Goal: Information Seeking & Learning: Check status

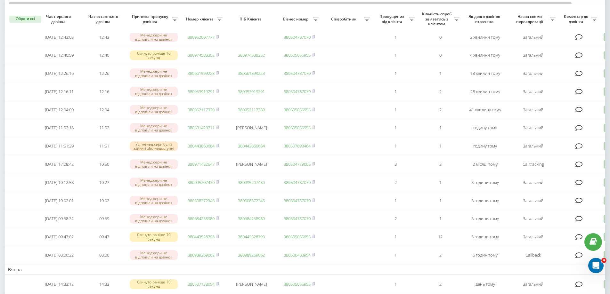
scroll to position [64, 0]
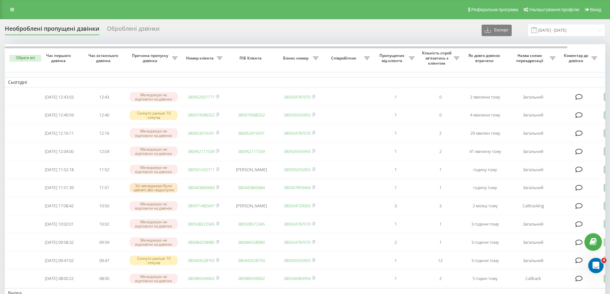
click at [313, 27] on div "Необроблені пропущені дзвінки Оброблені дзвінки Експорт .csv .xlsx 22.08.2025 -…" at bounding box center [305, 30] width 600 height 12
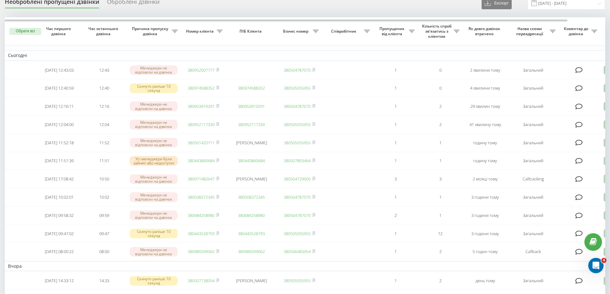
scroll to position [64, 0]
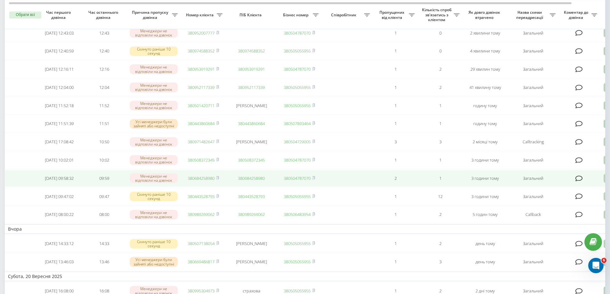
click at [205, 181] on link "380684258980" at bounding box center [201, 178] width 27 height 6
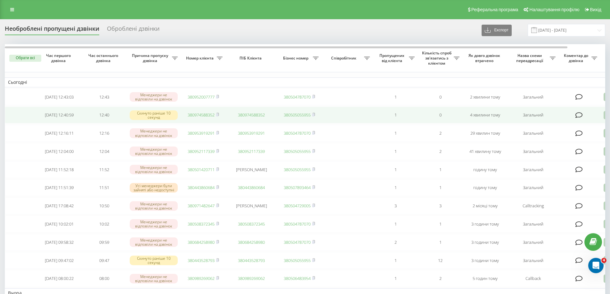
scroll to position [64, 0]
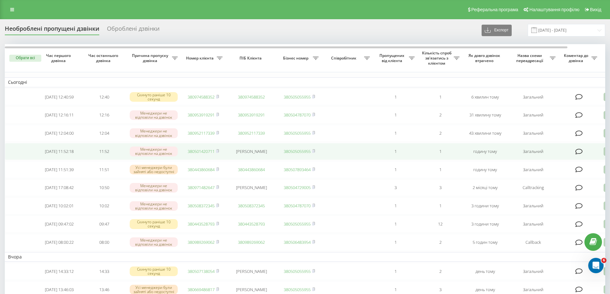
click at [196, 154] on link "380501420711" at bounding box center [201, 152] width 27 height 6
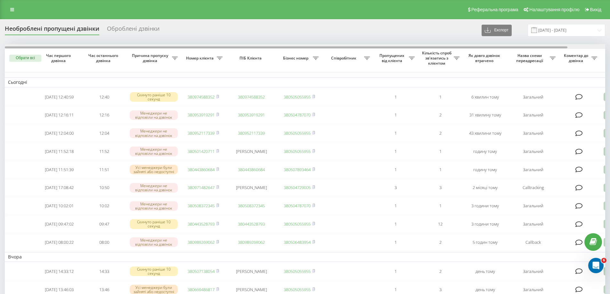
click at [303, 45] on div at bounding box center [305, 46] width 600 height 5
drag, startPoint x: 428, startPoint y: 48, endPoint x: 309, endPoint y: 47, distance: 118.7
click at [309, 47] on div at bounding box center [286, 47] width 562 height 2
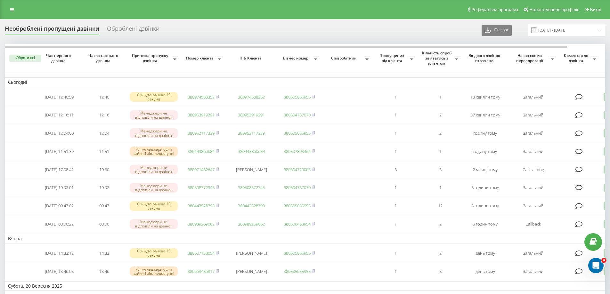
click at [252, 27] on div "Необроблені пропущені дзвінки Оброблені дзвінки Експорт .csv .xlsx 22.08.2025 -…" at bounding box center [305, 30] width 600 height 12
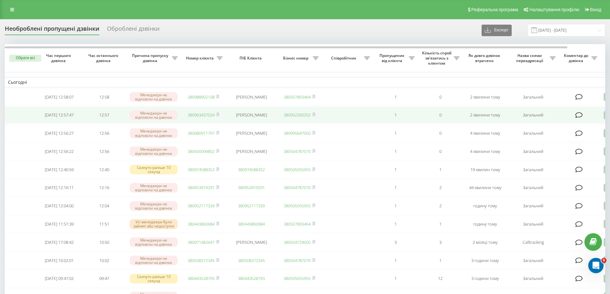
click at [206, 118] on link "380963437034" at bounding box center [201, 115] width 27 height 6
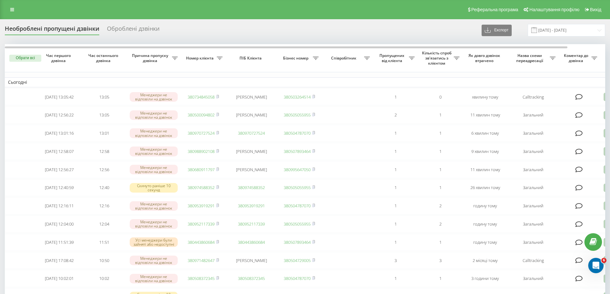
drag, startPoint x: 430, startPoint y: 34, endPoint x: 433, endPoint y: 30, distance: 4.9
click at [430, 34] on div "Необроблені пропущені дзвінки Оброблені дзвінки Експорт .csv .xlsx 22.08.2025 -…" at bounding box center [305, 30] width 600 height 12
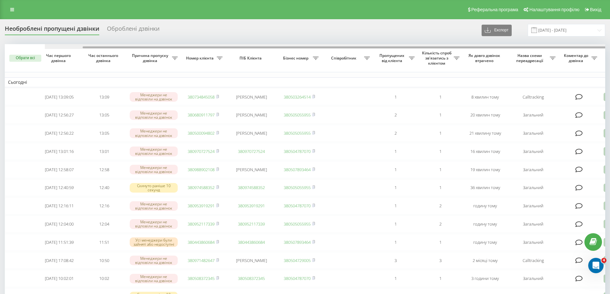
click at [418, 45] on div at bounding box center [345, 46] width 600 height 5
drag, startPoint x: 415, startPoint y: 48, endPoint x: 151, endPoint y: 49, distance: 263.7
click at [151, 49] on div at bounding box center [305, 46] width 600 height 5
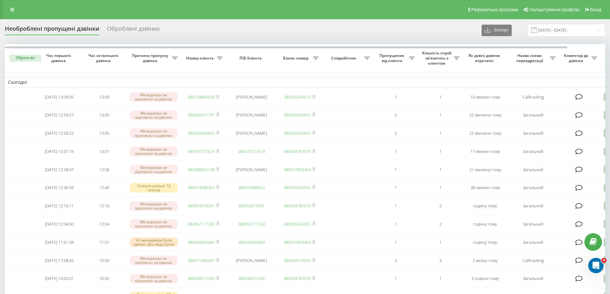
click at [435, 28] on div "Необроблені пропущені дзвінки Оброблені дзвінки Експорт .csv .xlsx [DATE] - [DA…" at bounding box center [305, 30] width 600 height 12
click at [441, 36] on div "Необроблені пропущені дзвінки Оброблені дзвінки Експорт .csv .xlsx [DATE] - [DA…" at bounding box center [305, 30] width 600 height 12
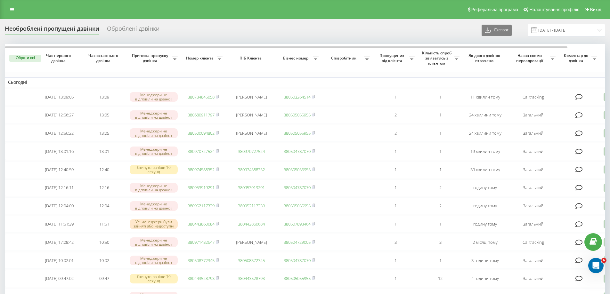
drag, startPoint x: 459, startPoint y: 24, endPoint x: 487, endPoint y: 6, distance: 32.9
click at [398, 34] on div "Необроблені пропущені дзвінки Оброблені дзвінки Експорт .csv .xlsx [DATE] - [DA…" at bounding box center [305, 30] width 600 height 12
click at [439, 32] on div "Необроблені пропущені дзвінки Оброблені дзвінки Експорт .csv .xlsx 22.08.2025 -…" at bounding box center [305, 30] width 600 height 12
click at [448, 34] on div "Необроблені пропущені дзвінки Оброблені дзвінки Експорт .csv .xlsx [DATE] - [DA…" at bounding box center [305, 30] width 600 height 12
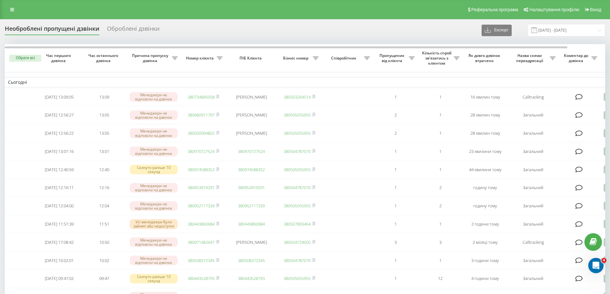
click at [409, 33] on div "Необроблені пропущені дзвінки Оброблені дзвінки Експорт .csv .xlsx [DATE] - [DA…" at bounding box center [305, 30] width 600 height 12
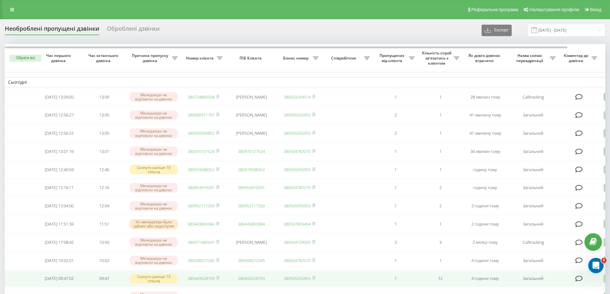
click at [276, 287] on td "380443528793" at bounding box center [251, 278] width 51 height 17
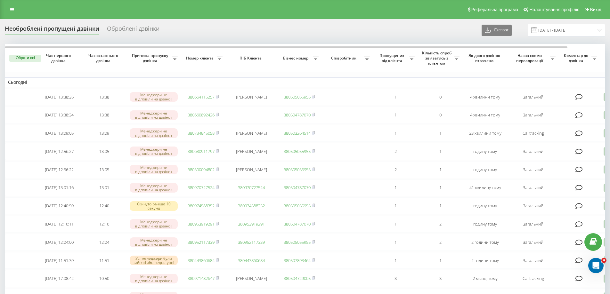
click at [439, 54] on span "Кількість спроб зв'язатись з клієнтом" at bounding box center [437, 58] width 33 height 15
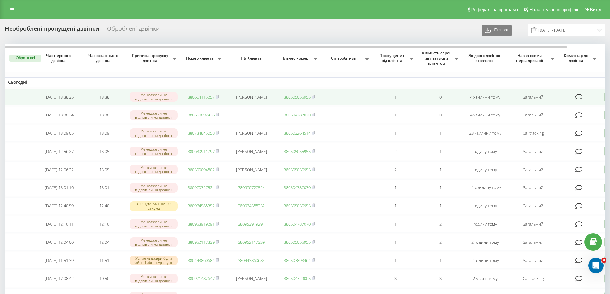
click at [197, 97] on link "380664115257" at bounding box center [201, 97] width 27 height 6
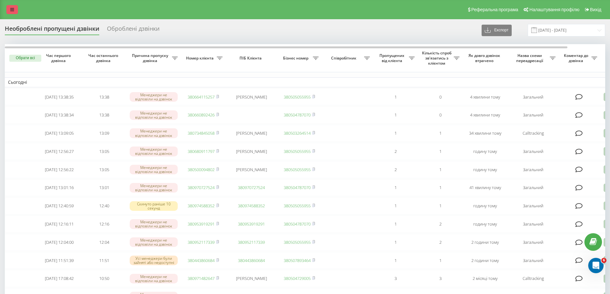
click at [11, 10] on icon at bounding box center [12, 9] width 4 height 4
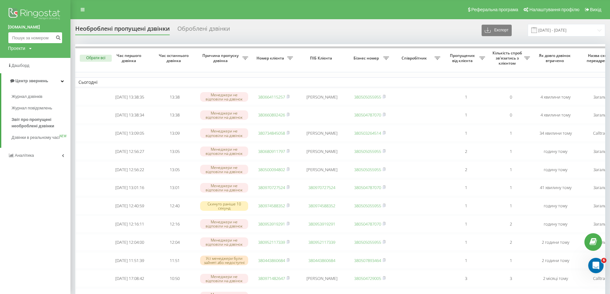
paste input "380664115257"
type input "380664115257"
click at [58, 39] on icon "submit" at bounding box center [57, 37] width 5 height 4
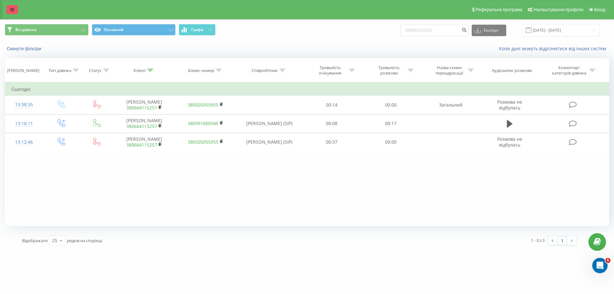
click at [12, 12] on link at bounding box center [12, 9] width 12 height 9
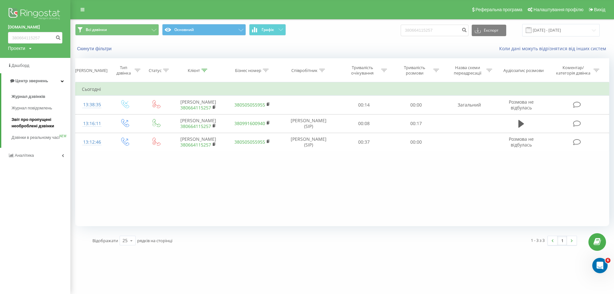
click at [24, 127] on span "Звіт про пропущені необроблені дзвінки" at bounding box center [40, 122] width 56 height 13
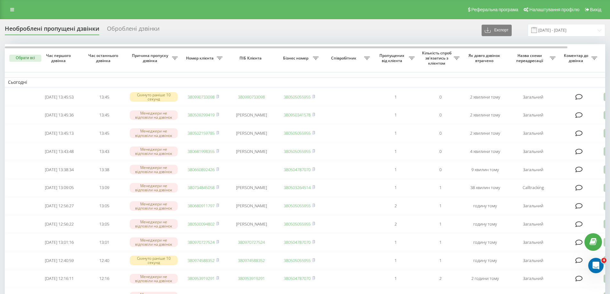
click at [418, 30] on div "Необроблені пропущені дзвінки Оброблені дзвінки Експорт .csv .xlsx 22.08.2025 -…" at bounding box center [305, 30] width 600 height 12
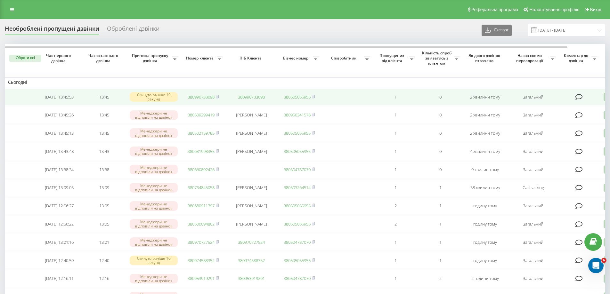
click at [194, 98] on link "380990733098" at bounding box center [201, 97] width 27 height 6
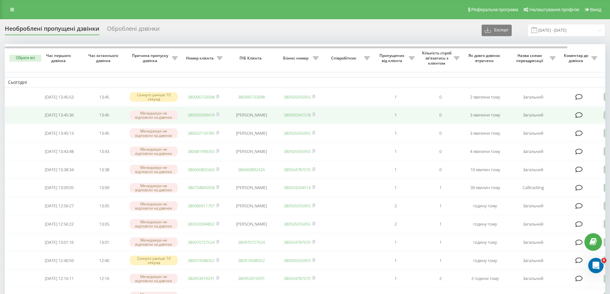
click at [204, 115] on link "380509299419" at bounding box center [201, 115] width 27 height 6
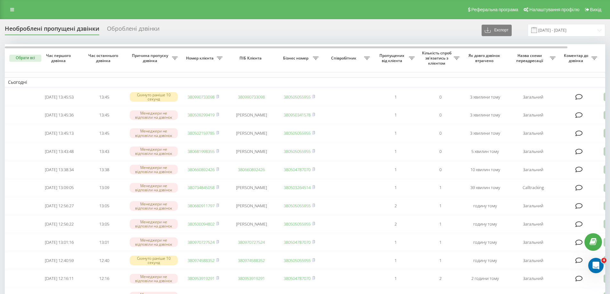
click at [207, 173] on link "380660892426" at bounding box center [201, 170] width 27 height 6
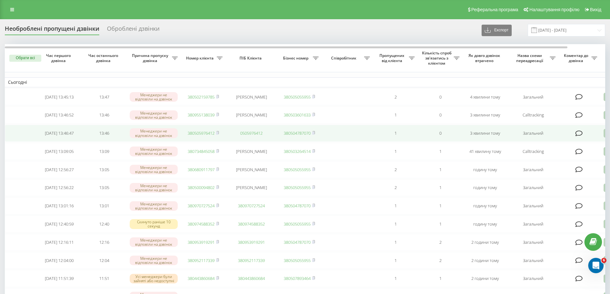
click at [194, 136] on link "380505976412" at bounding box center [201, 133] width 27 height 6
